Goal: Use online tool/utility: Utilize a website feature to perform a specific function

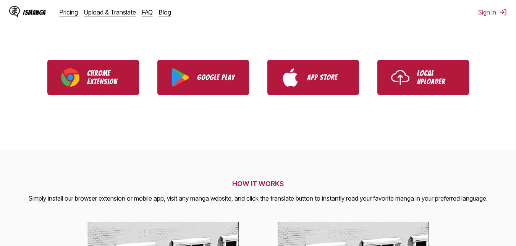
scroll to position [153, 0]
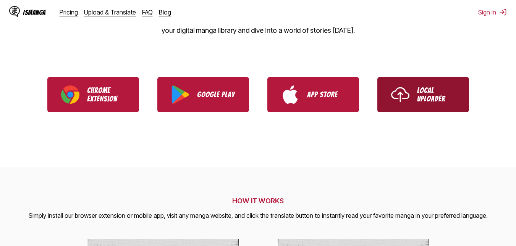
click at [417, 87] on p "Local Uploader" at bounding box center [436, 94] width 38 height 17
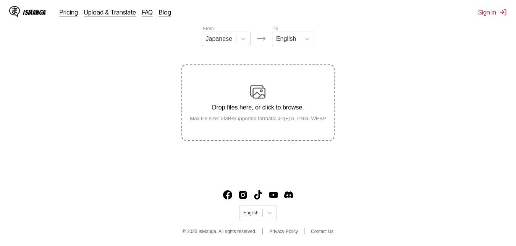
scroll to position [21, 0]
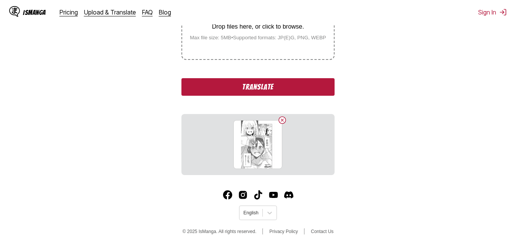
click at [239, 85] on button "Translate" at bounding box center [257, 87] width 153 height 18
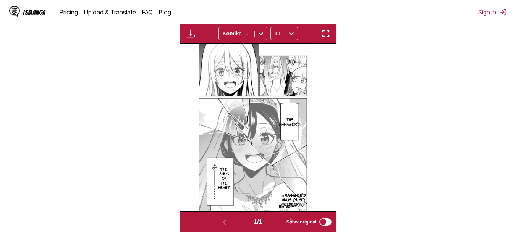
scroll to position [215, 0]
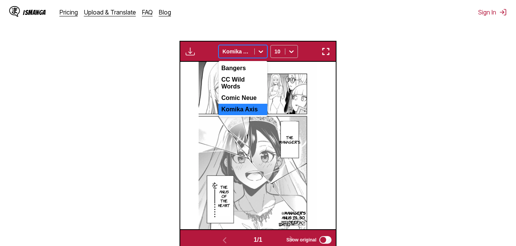
click at [261, 52] on icon at bounding box center [260, 51] width 5 height 3
click at [248, 87] on div "CC Wild Words" at bounding box center [242, 83] width 49 height 18
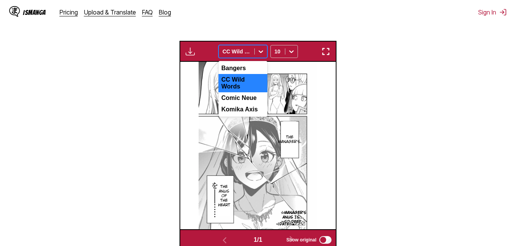
click at [257, 52] on icon at bounding box center [261, 52] width 8 height 8
click at [243, 94] on div "Comic Neue" at bounding box center [242, 97] width 49 height 11
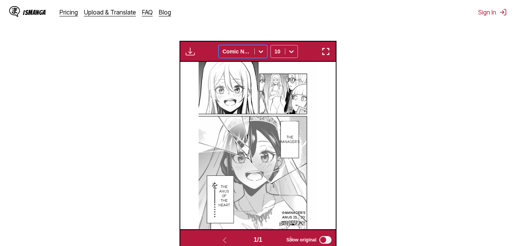
click at [264, 53] on icon at bounding box center [261, 52] width 8 height 8
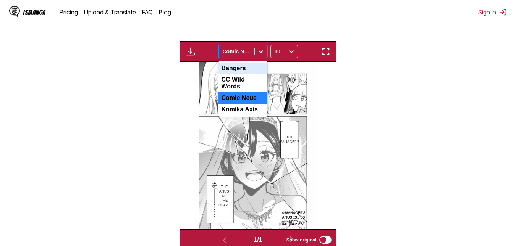
click at [253, 68] on div "Bangers" at bounding box center [242, 68] width 49 height 11
